Goal: Task Accomplishment & Management: Use online tool/utility

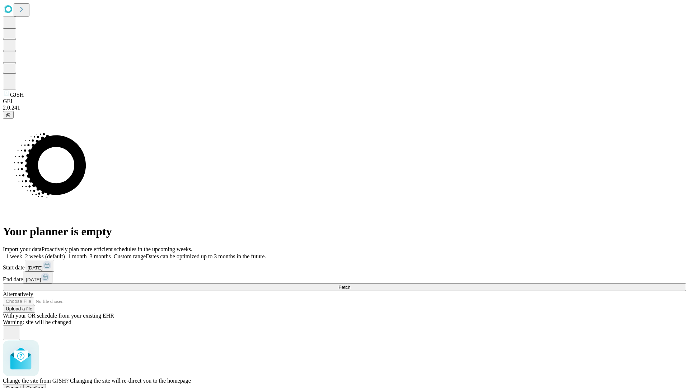
click at [43, 385] on span "Confirm" at bounding box center [35, 387] width 17 height 5
click at [22, 253] on label "1 week" at bounding box center [12, 256] width 19 height 6
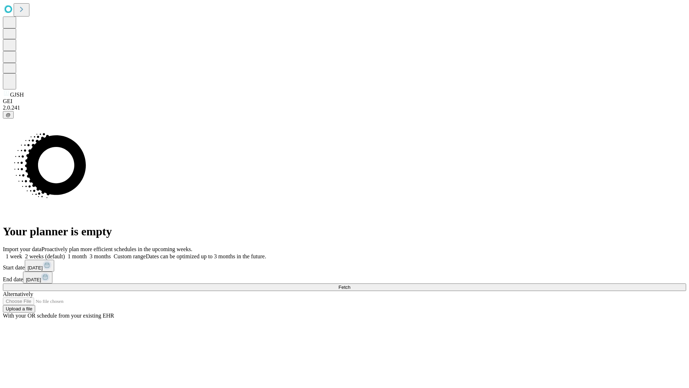
click at [350, 284] on span "Fetch" at bounding box center [345, 286] width 12 height 5
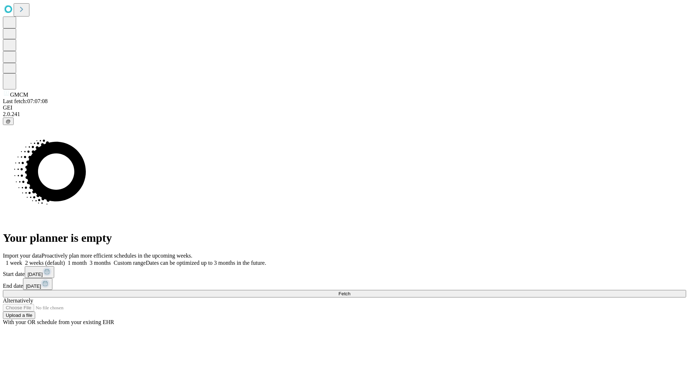
click at [22, 260] on label "1 week" at bounding box center [12, 263] width 19 height 6
click at [350, 291] on span "Fetch" at bounding box center [345, 293] width 12 height 5
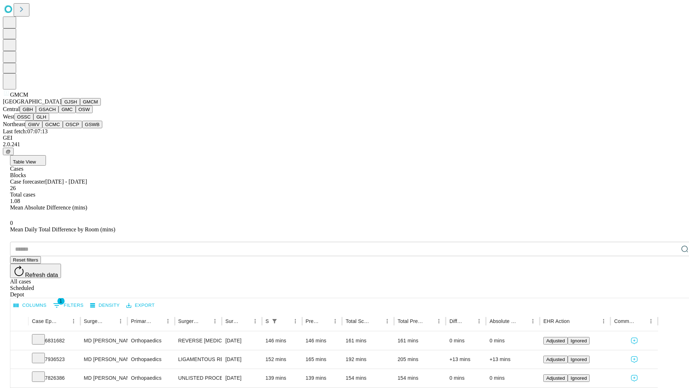
click at [36, 113] on button "GBH" at bounding box center [28, 110] width 16 height 8
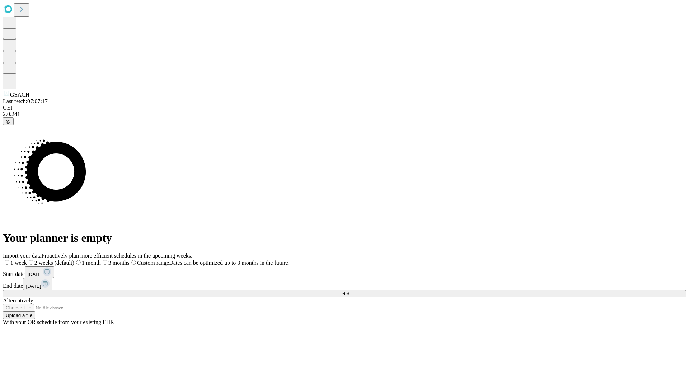
click at [350, 291] on span "Fetch" at bounding box center [345, 293] width 12 height 5
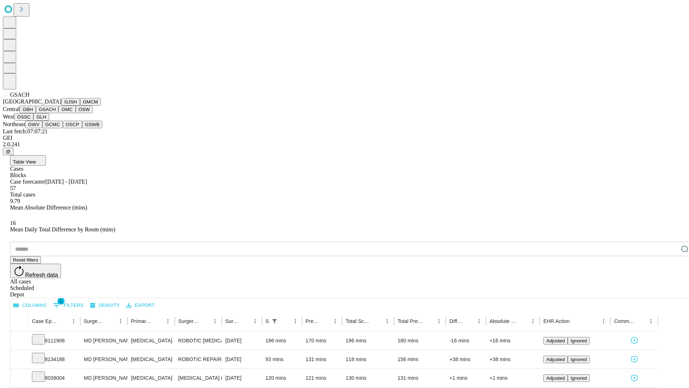
click at [59, 113] on button "GMC" at bounding box center [67, 110] width 17 height 8
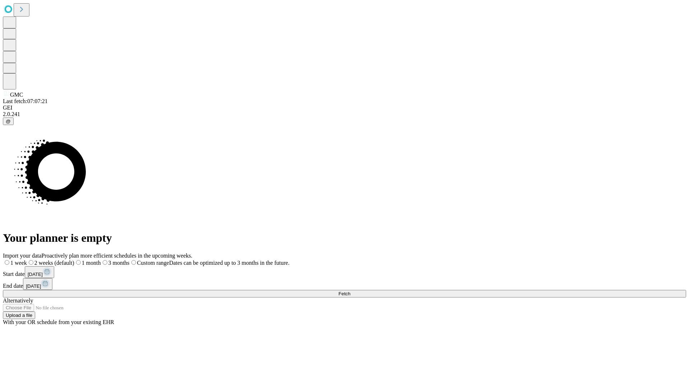
click at [27, 260] on label "1 week" at bounding box center [15, 263] width 24 height 6
click at [350, 291] on span "Fetch" at bounding box center [345, 293] width 12 height 5
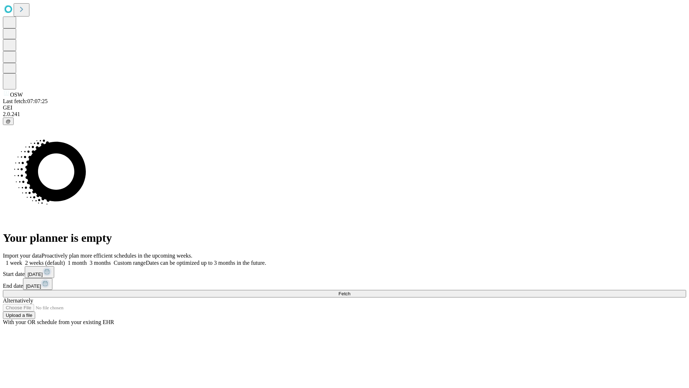
click at [22, 260] on label "1 week" at bounding box center [12, 263] width 19 height 6
click at [350, 291] on span "Fetch" at bounding box center [345, 293] width 12 height 5
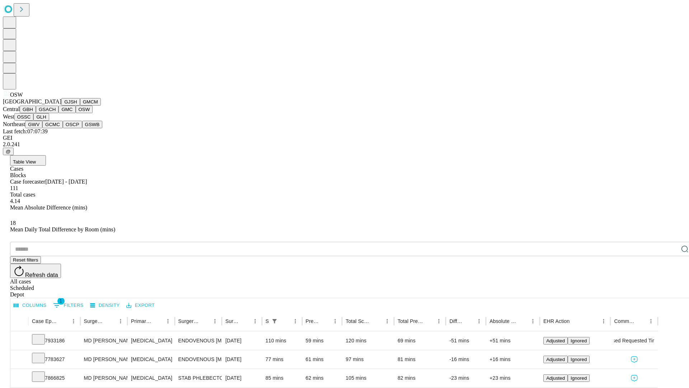
click at [34, 121] on button "OSSC" at bounding box center [23, 117] width 19 height 8
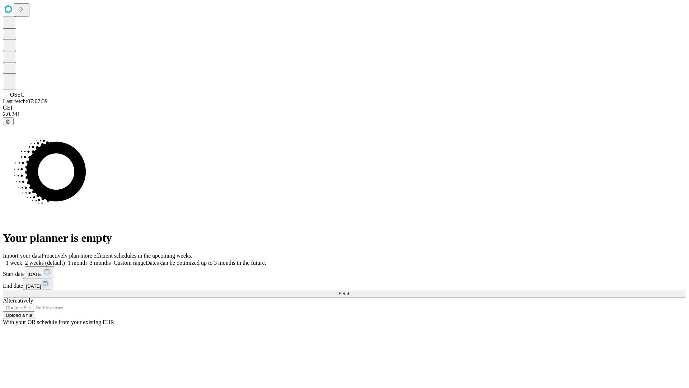
click at [22, 260] on label "1 week" at bounding box center [12, 263] width 19 height 6
click at [350, 291] on span "Fetch" at bounding box center [345, 293] width 12 height 5
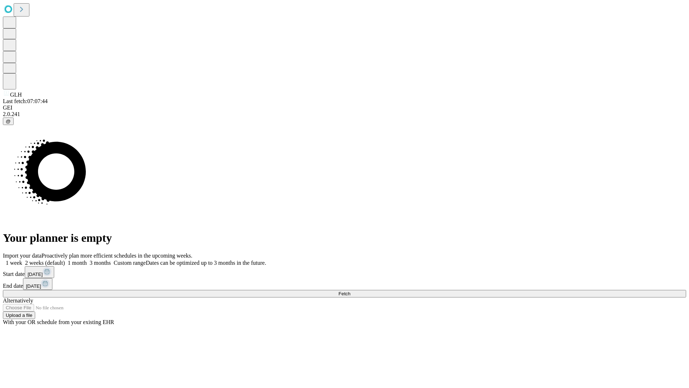
click at [350, 291] on span "Fetch" at bounding box center [345, 293] width 12 height 5
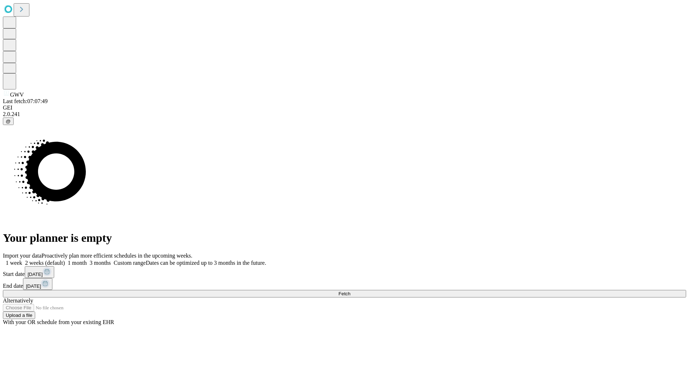
click at [350, 291] on span "Fetch" at bounding box center [345, 293] width 12 height 5
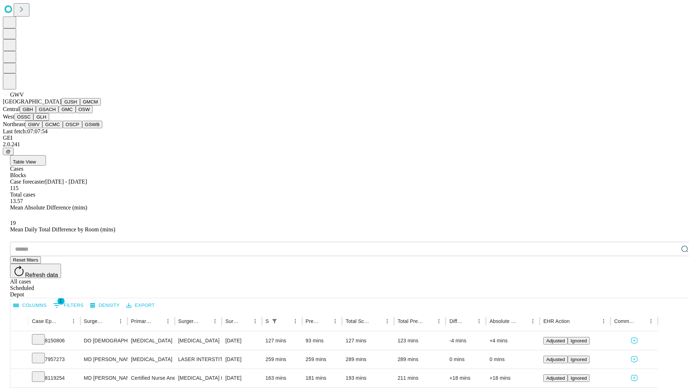
click at [56, 128] on button "GCMC" at bounding box center [52, 125] width 20 height 8
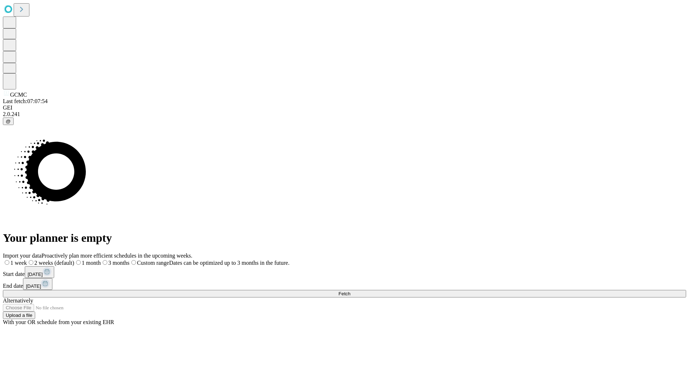
click at [350, 291] on span "Fetch" at bounding box center [345, 293] width 12 height 5
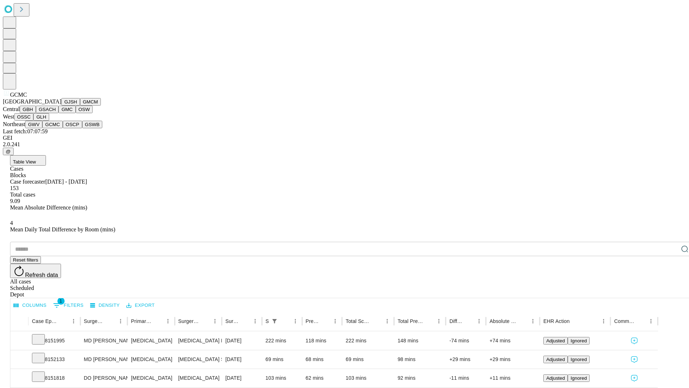
click at [63, 128] on button "OSCP" at bounding box center [72, 125] width 19 height 8
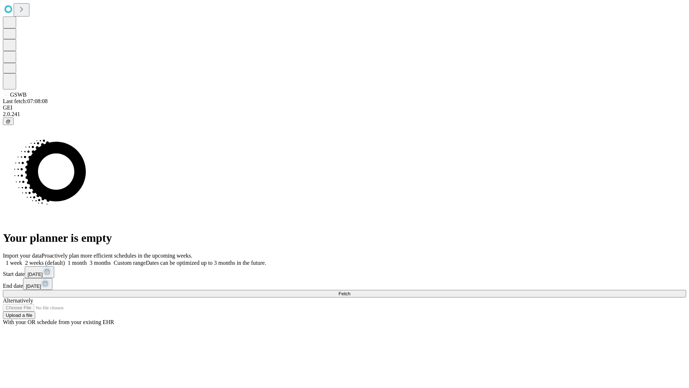
click at [22, 260] on label "1 week" at bounding box center [12, 263] width 19 height 6
click at [350, 291] on span "Fetch" at bounding box center [345, 293] width 12 height 5
